Goal: Communication & Community: Answer question/provide support

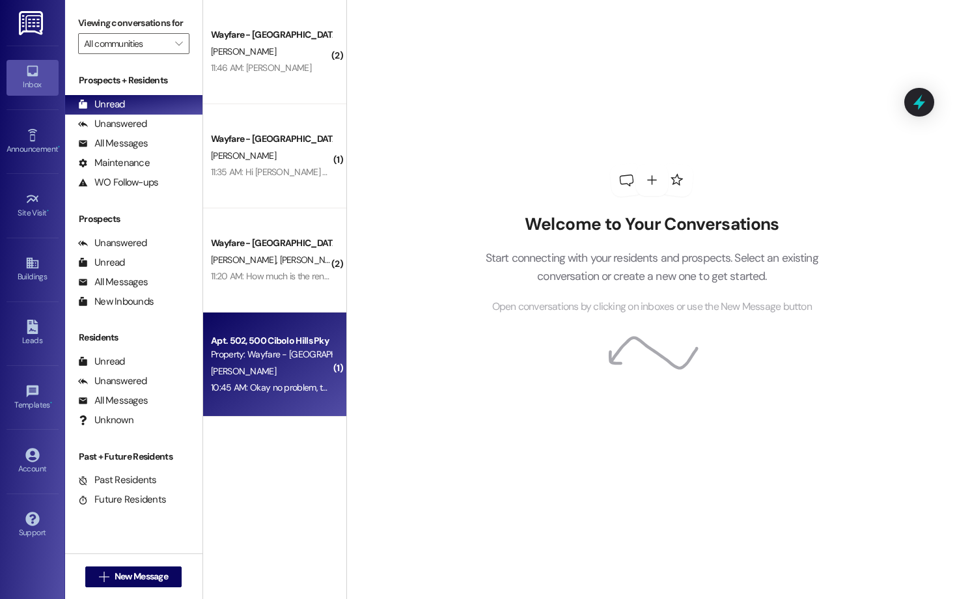
click at [293, 343] on div "Apt. 502, 500 Cibolo Hills Pky" at bounding box center [271, 341] width 121 height 14
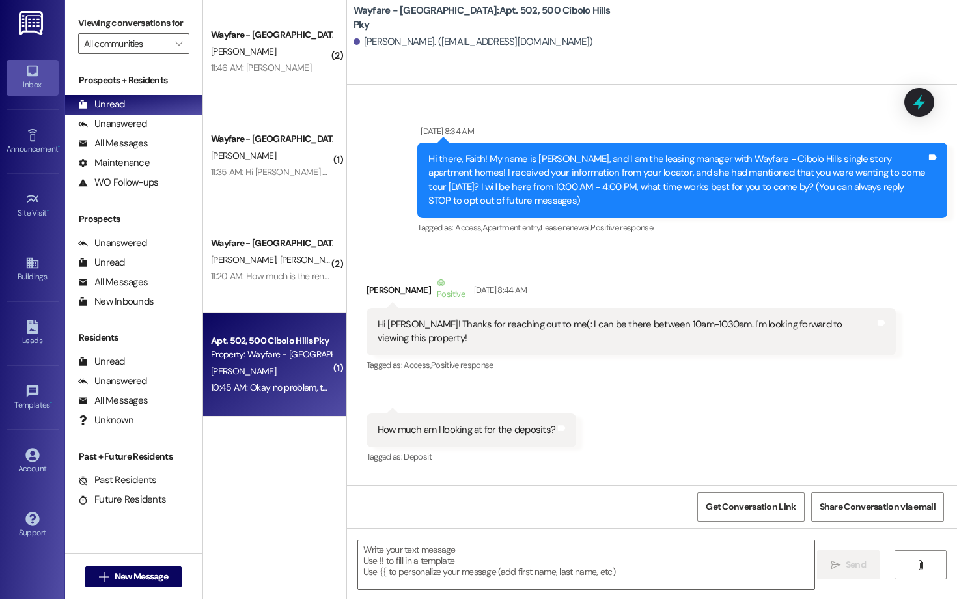
scroll to position [55059, 0]
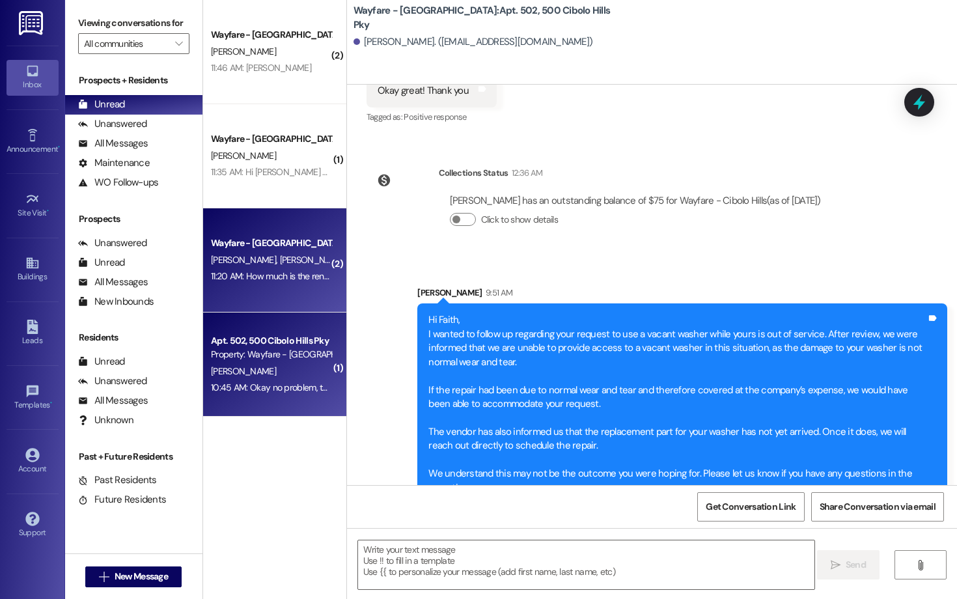
click at [279, 287] on div "Wayfare - Cibolo Hills Prospect M. Gonzalez C. Garza 11:20 AM: How much is the …" at bounding box center [274, 260] width 143 height 104
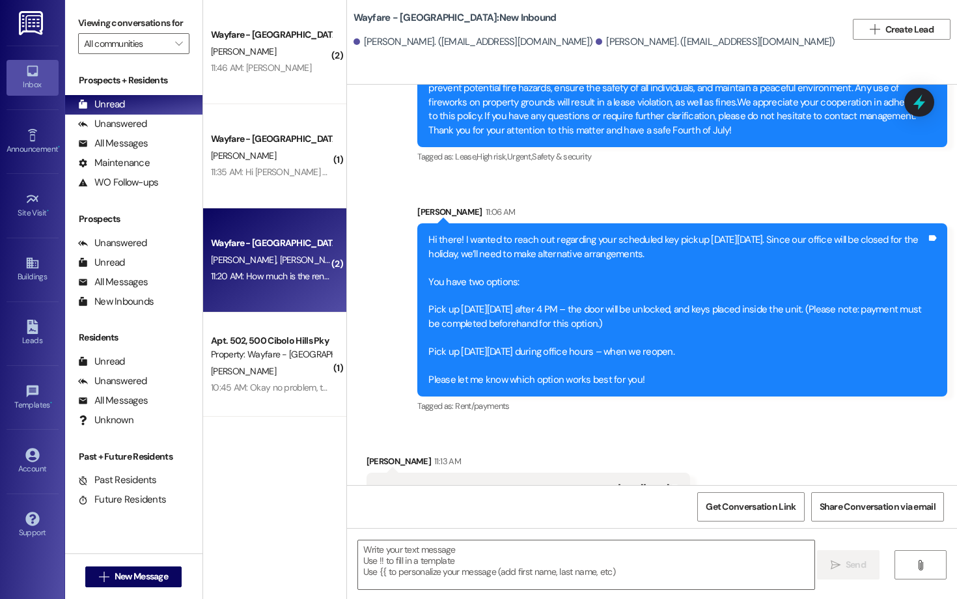
scroll to position [17888, 0]
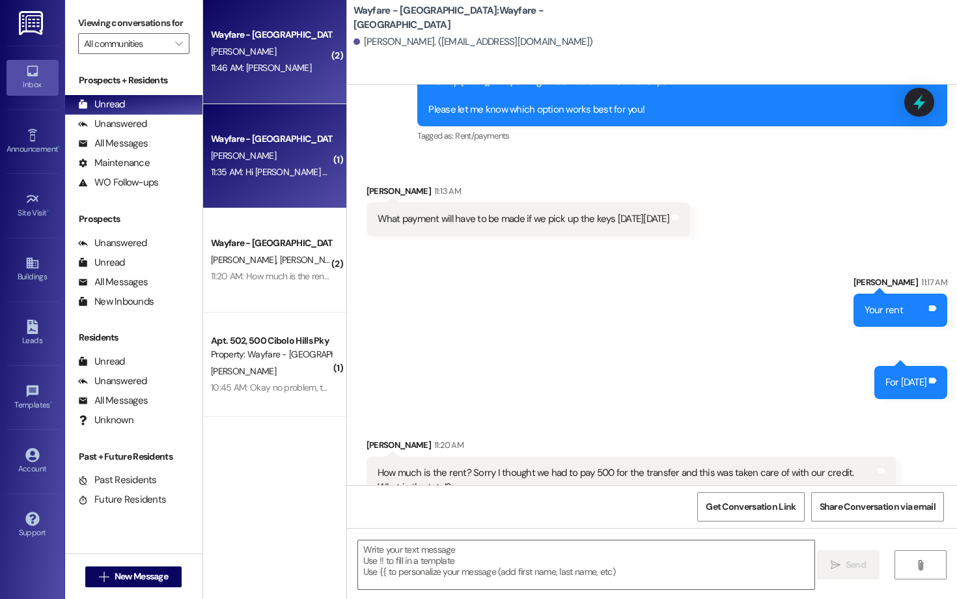
scroll to position [0, 0]
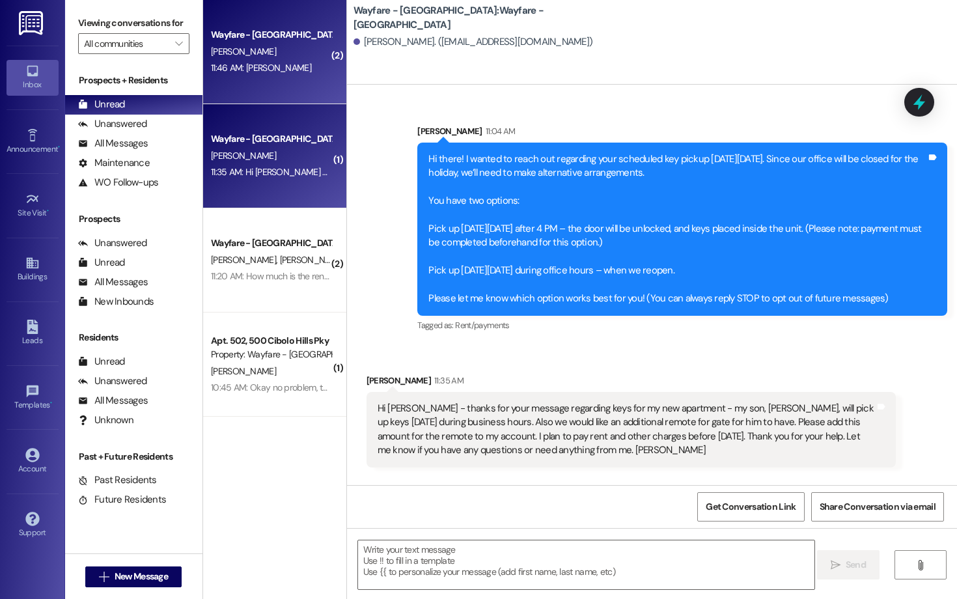
click at [281, 89] on div "Wayfare - Cibolo Hills Prospect O. Higgins 11:46 AM: Olivia Higgins 11:46 AM: O…" at bounding box center [274, 52] width 143 height 104
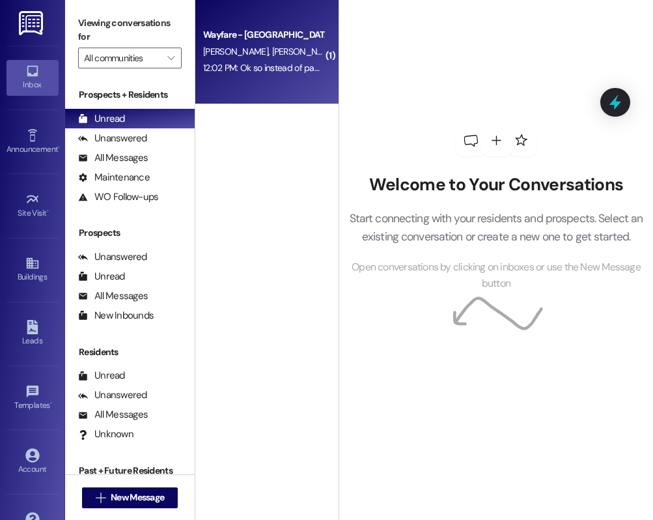
click at [255, 72] on div "12:02 PM: Ok so instead of paying rent for unit 3203 we will just pay rent for …" at bounding box center [361, 68] width 316 height 12
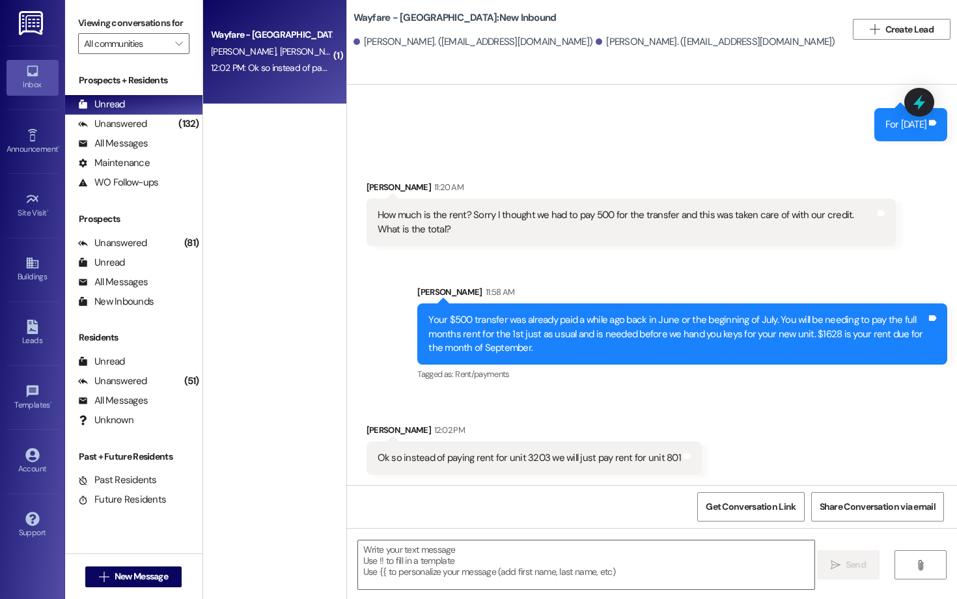
scroll to position [18116, 0]
